Goal: Check status: Check status

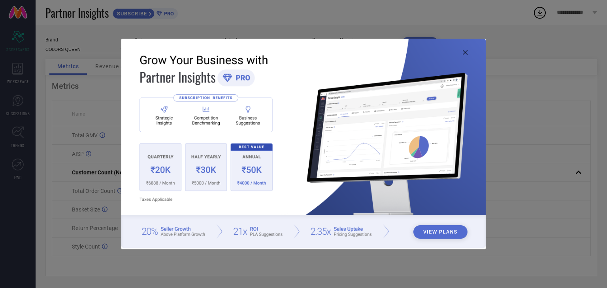
click at [461, 57] on img at bounding box center [303, 143] width 364 height 209
click at [464, 55] on img at bounding box center [303, 143] width 364 height 209
